Goal: Task Accomplishment & Management: Manage account settings

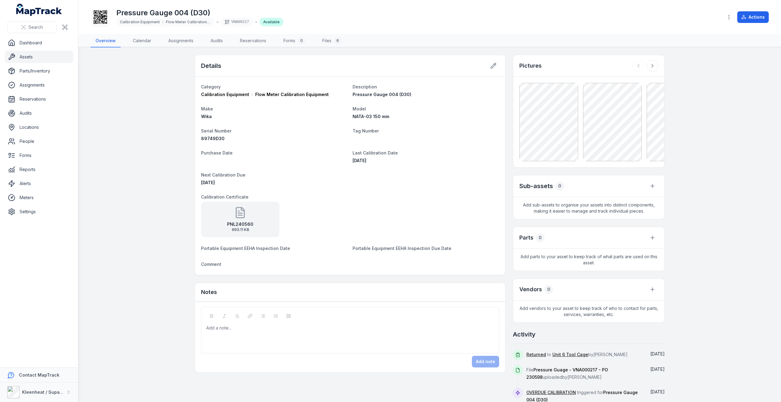
click at [20, 58] on link "Assets" at bounding box center [39, 57] width 68 height 12
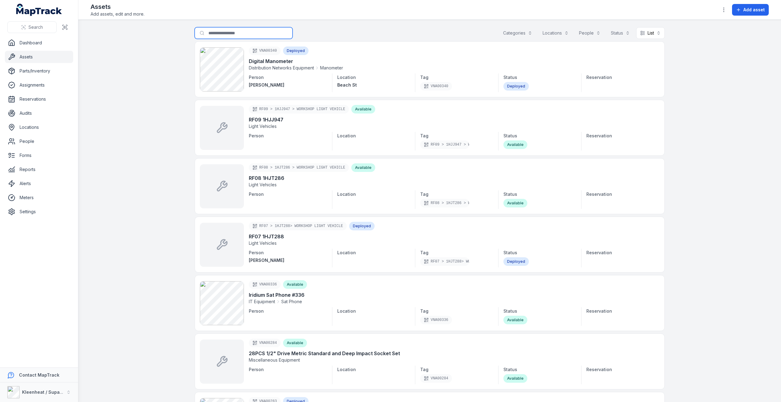
click at [235, 32] on input "Search for assets" at bounding box center [244, 33] width 98 height 12
type input "**********"
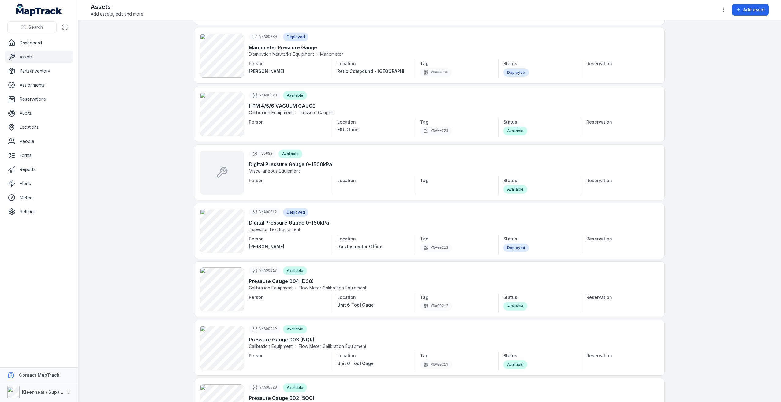
scroll to position [337, 0]
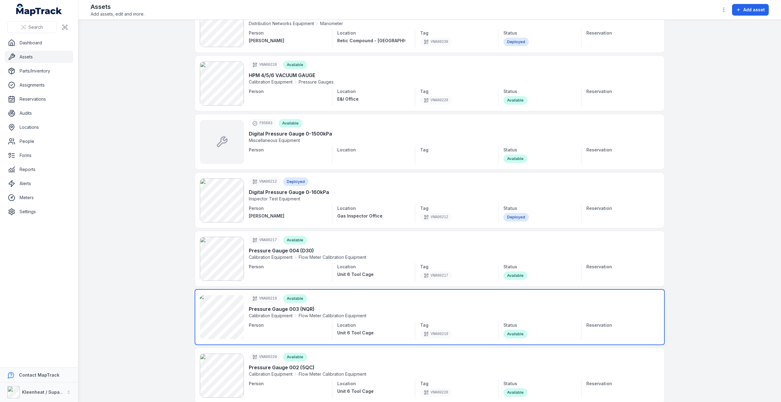
click at [403, 310] on link at bounding box center [430, 317] width 470 height 56
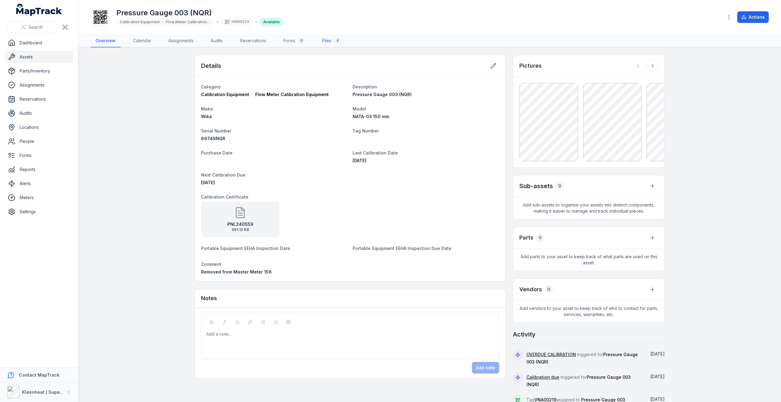
click at [329, 39] on link "Files 4" at bounding box center [331, 41] width 29 height 13
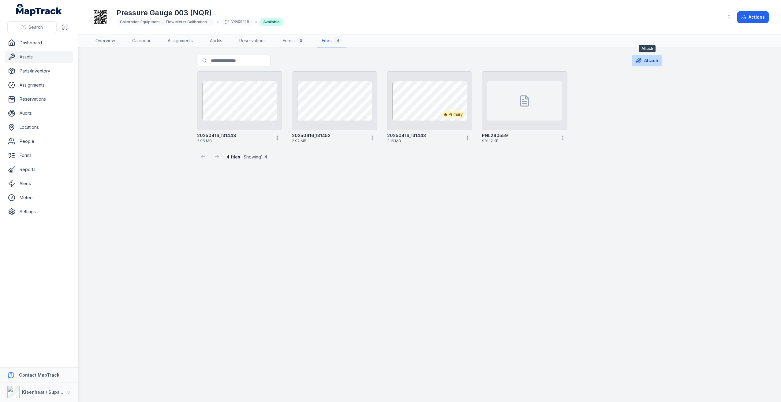
click at [641, 62] on icon at bounding box center [639, 61] width 6 height 6
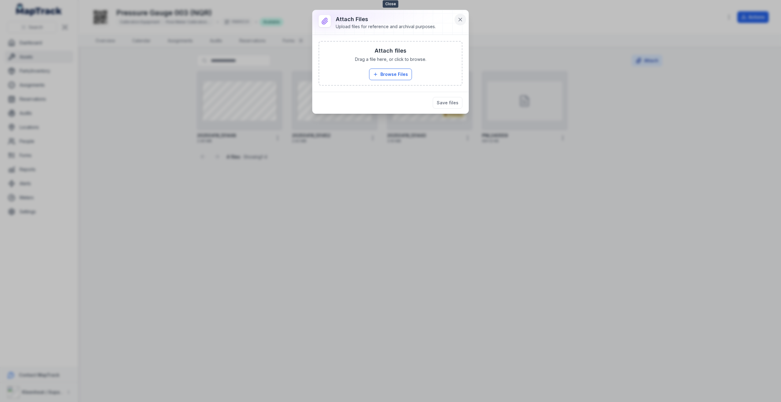
click at [461, 17] on icon at bounding box center [460, 20] width 6 height 6
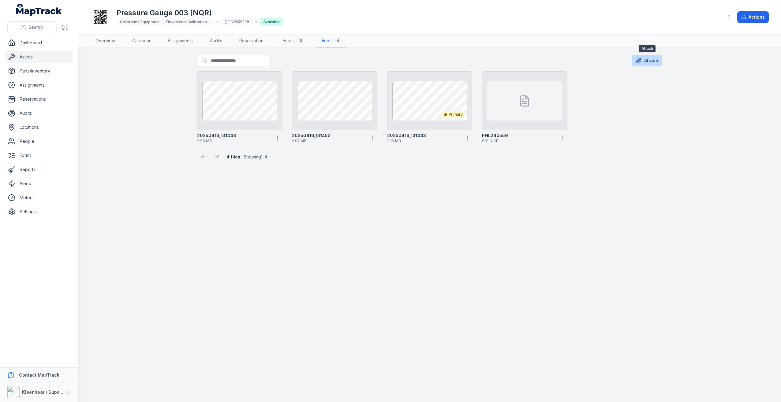
click at [653, 62] on button "Attach" at bounding box center [647, 61] width 31 height 12
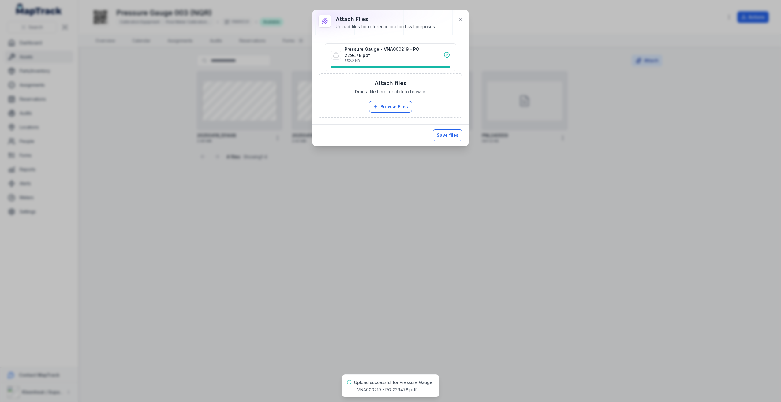
click at [450, 131] on button "Save files" at bounding box center [448, 136] width 30 height 12
